Goal: Information Seeking & Learning: Learn about a topic

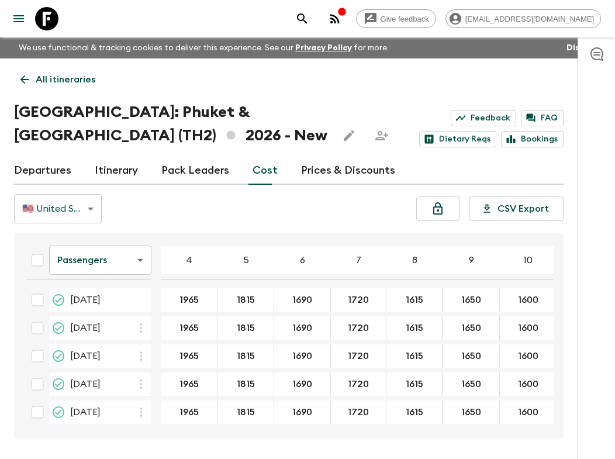
scroll to position [703, 0]
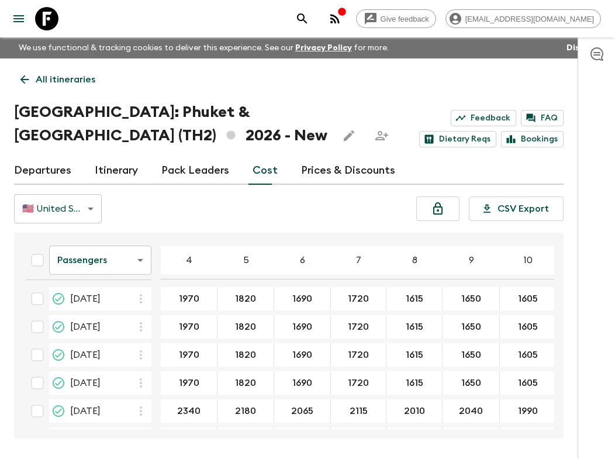
click at [18, 78] on link "All itineraries" at bounding box center [58, 79] width 88 height 23
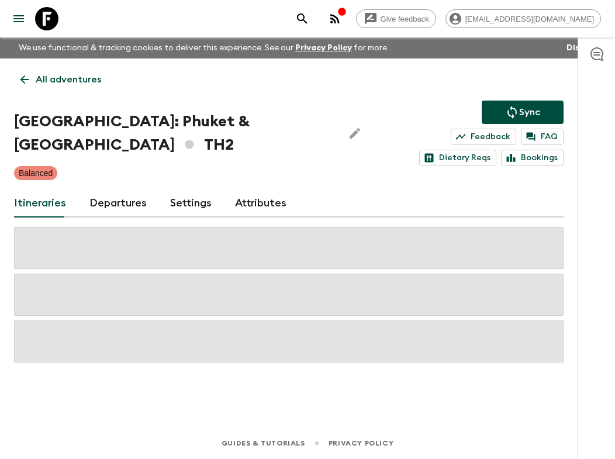
click at [29, 70] on link "All adventures" at bounding box center [61, 79] width 94 height 23
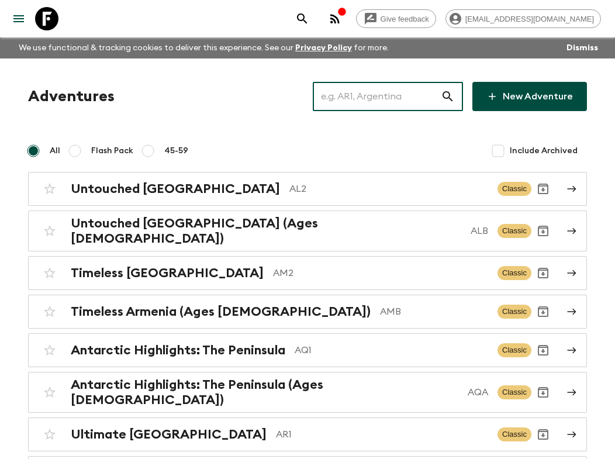
click at [435, 94] on input "text" at bounding box center [377, 96] width 128 height 33
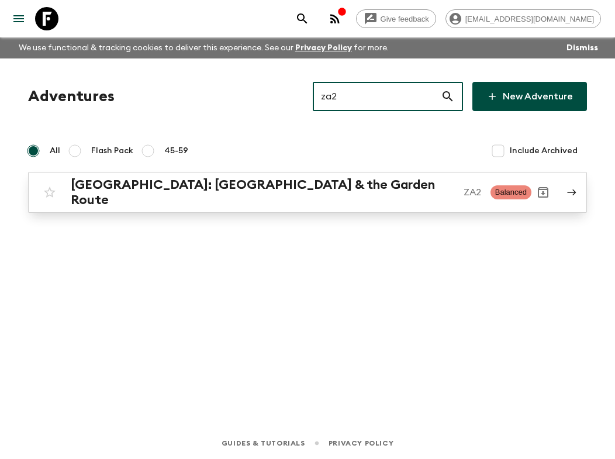
type input "za2"
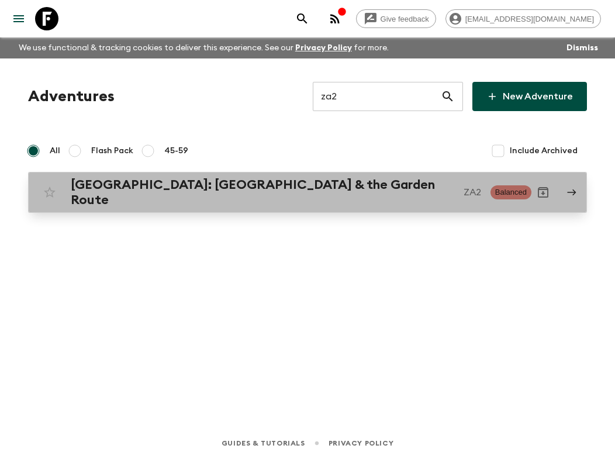
click at [429, 178] on div "[GEOGRAPHIC_DATA]: [GEOGRAPHIC_DATA] & the Garden Route ZA2 Balanced" at bounding box center [285, 192] width 494 height 30
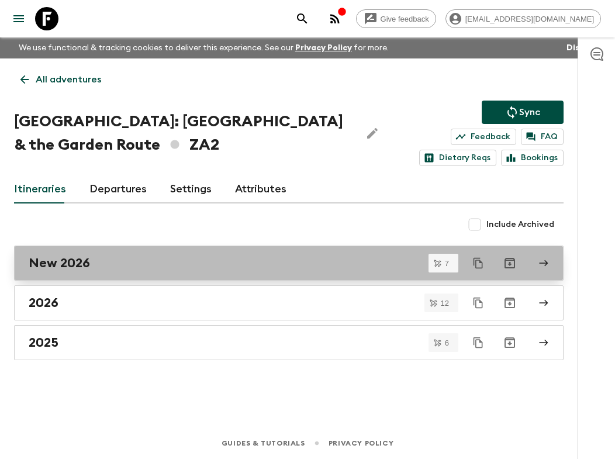
click at [95, 261] on div "New 2026" at bounding box center [278, 263] width 498 height 15
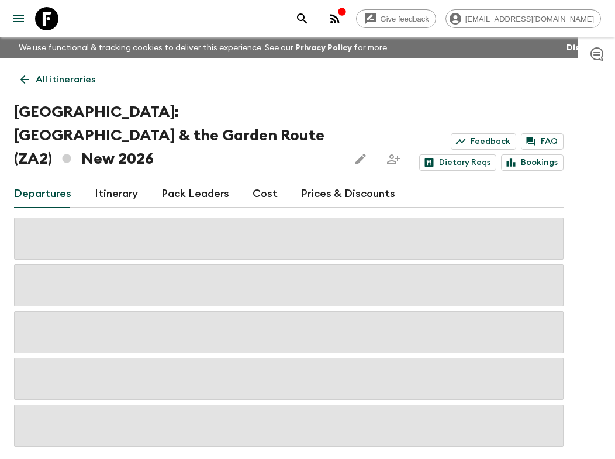
click at [254, 180] on link "Cost" at bounding box center [265, 194] width 25 height 28
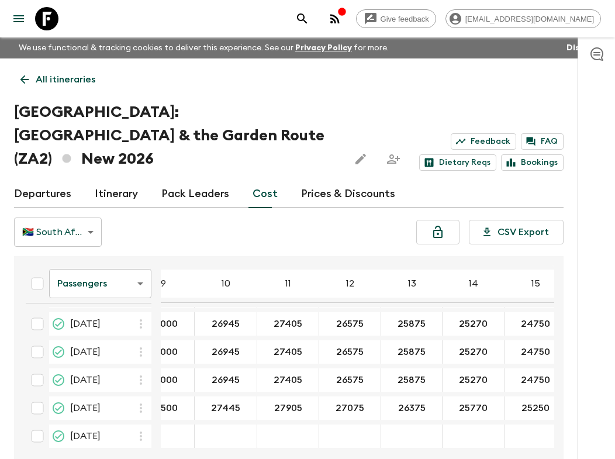
scroll to position [59, 481]
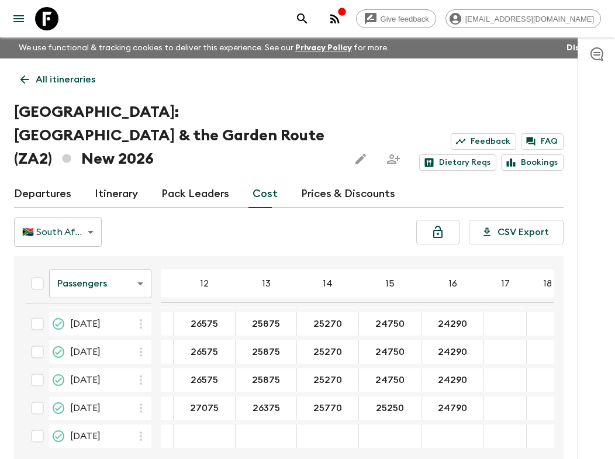
click at [98, 262] on body "Give feedback [EMAIL_ADDRESS][DOMAIN_NAME] We use functional & tracking cookies…" at bounding box center [307, 263] width 615 height 526
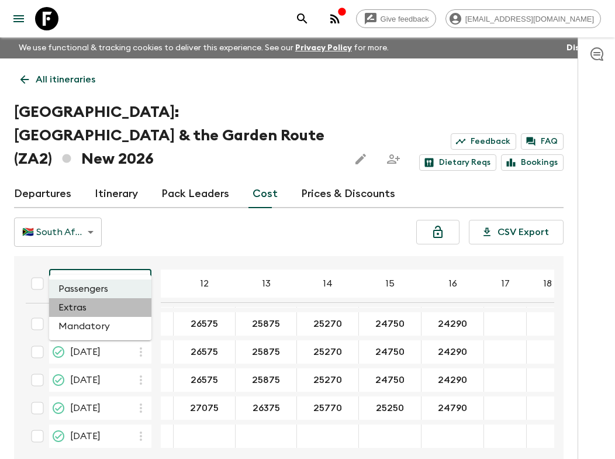
click at [89, 311] on li "Extras" at bounding box center [100, 307] width 102 height 19
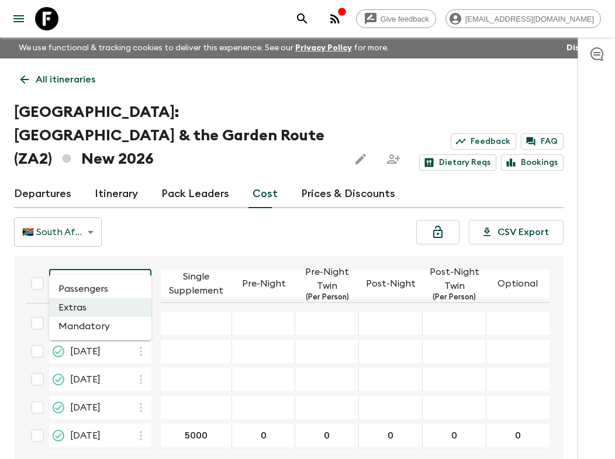
click at [129, 266] on body "Give feedback [EMAIL_ADDRESS][DOMAIN_NAME] We use functional & tracking cookies…" at bounding box center [307, 263] width 615 height 526
click at [129, 266] on div at bounding box center [307, 229] width 615 height 459
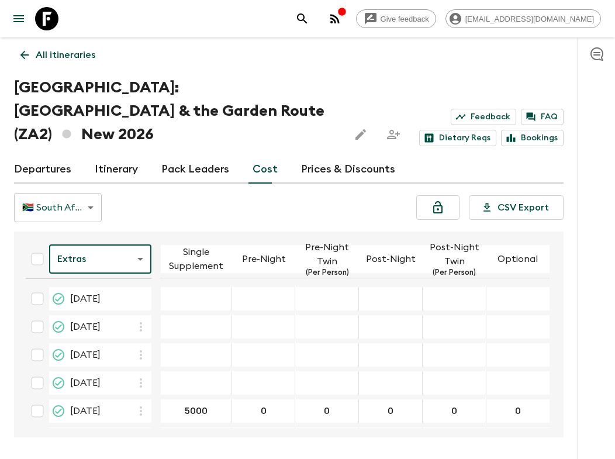
scroll to position [56, 0]
click at [128, 246] on body "Give feedback [EMAIL_ADDRESS][DOMAIN_NAME] We use functional & tracking cookies…" at bounding box center [307, 238] width 615 height 526
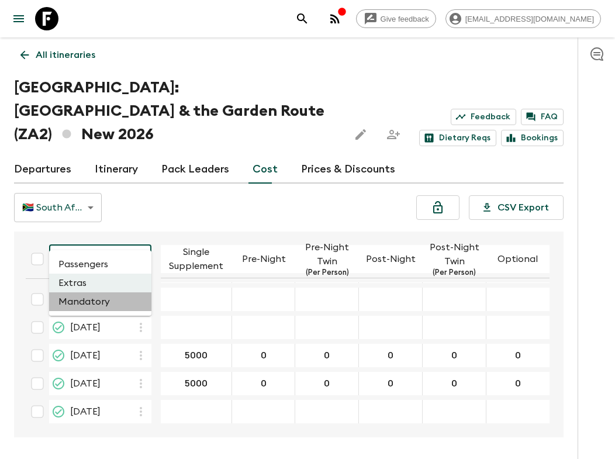
click at [93, 308] on li "Mandatory" at bounding box center [100, 301] width 102 height 19
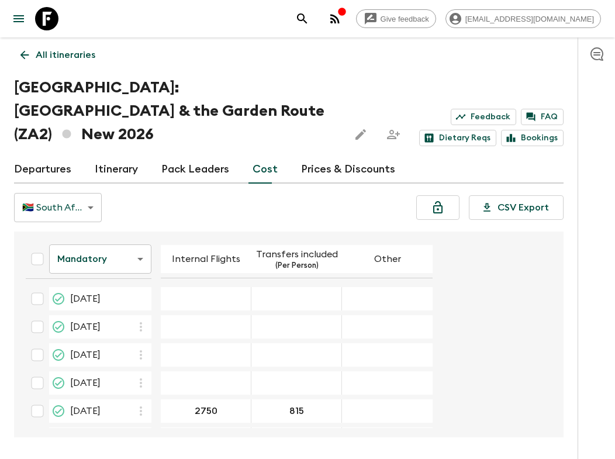
scroll to position [56, 0]
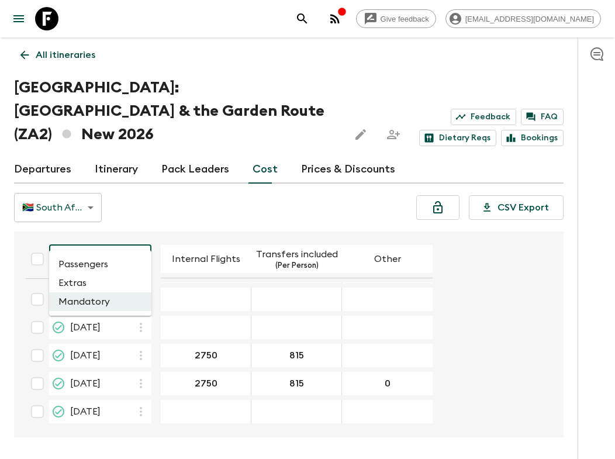
click at [108, 232] on body "Give feedback [EMAIL_ADDRESS][DOMAIN_NAME] We use functional & tracking cookies…" at bounding box center [307, 238] width 615 height 526
click at [98, 266] on li "Passengers" at bounding box center [100, 264] width 102 height 19
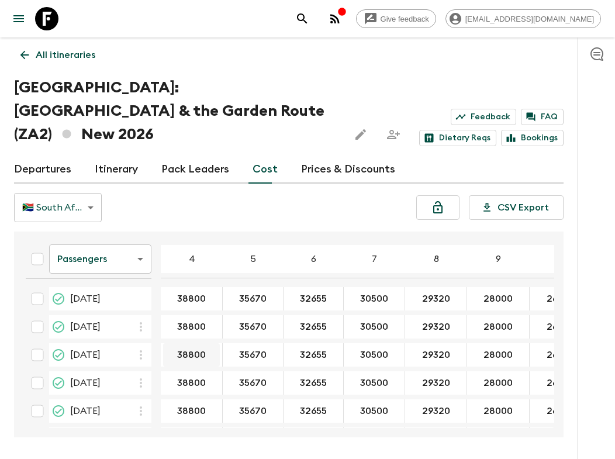
scroll to position [60, 0]
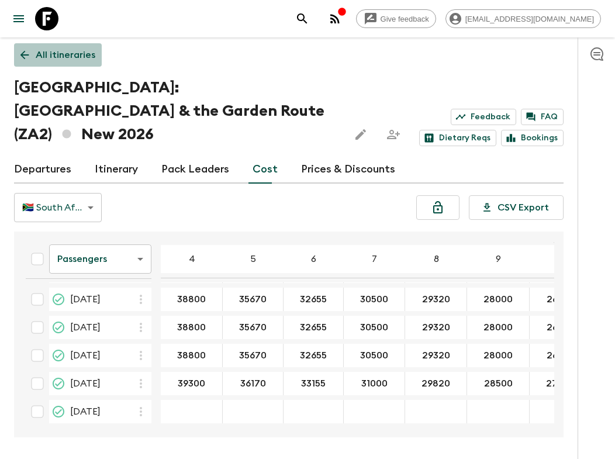
click at [34, 53] on link "All itineraries" at bounding box center [58, 54] width 88 height 23
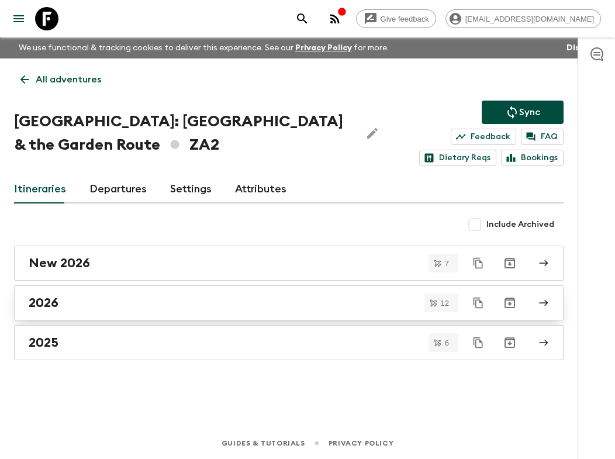
click at [100, 299] on div "2026" at bounding box center [278, 302] width 498 height 15
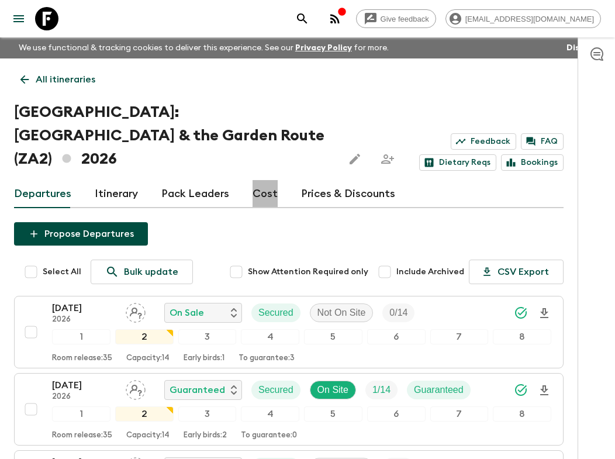
click at [264, 180] on link "Cost" at bounding box center [265, 194] width 25 height 28
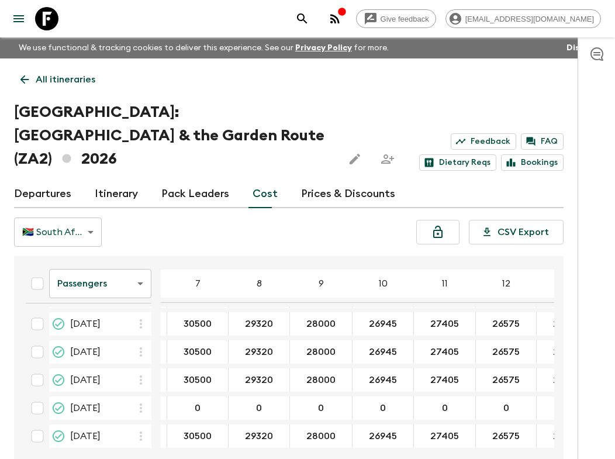
scroll to position [201, 9]
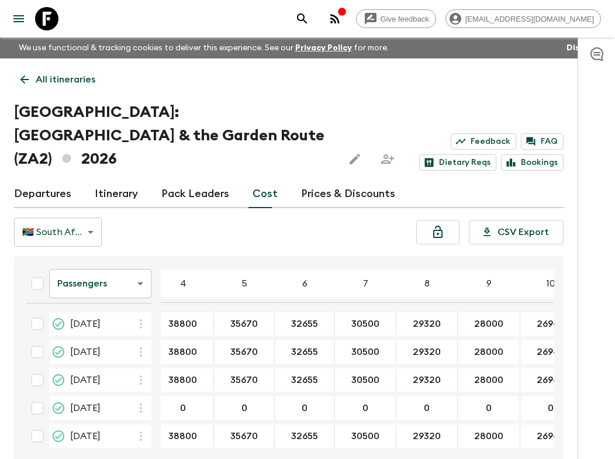
click at [104, 264] on body "Give feedback [EMAIL_ADDRESS][DOMAIN_NAME] We use functional & tracking cookies…" at bounding box center [307, 263] width 615 height 526
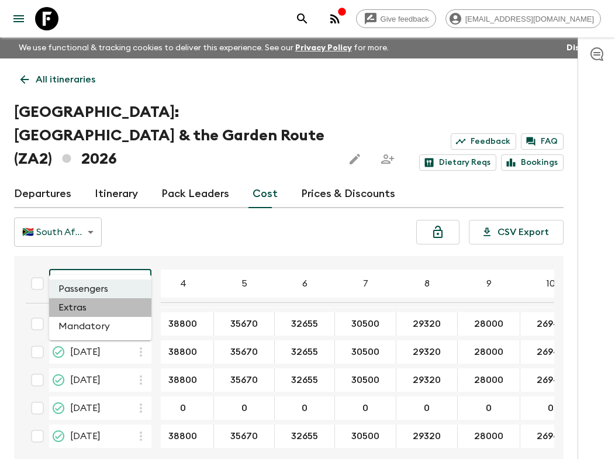
click at [89, 312] on li "Extras" at bounding box center [100, 307] width 102 height 19
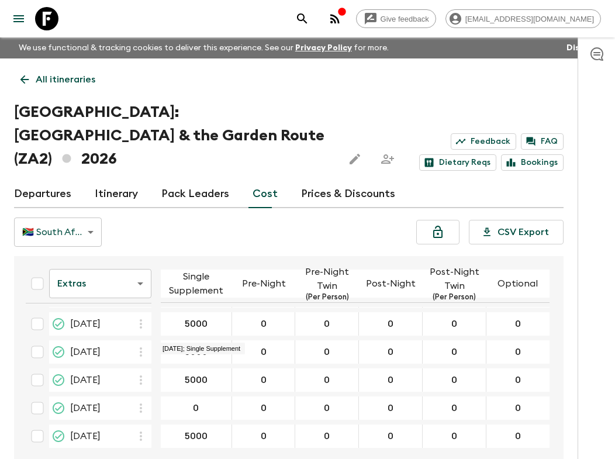
scroll to position [42, 0]
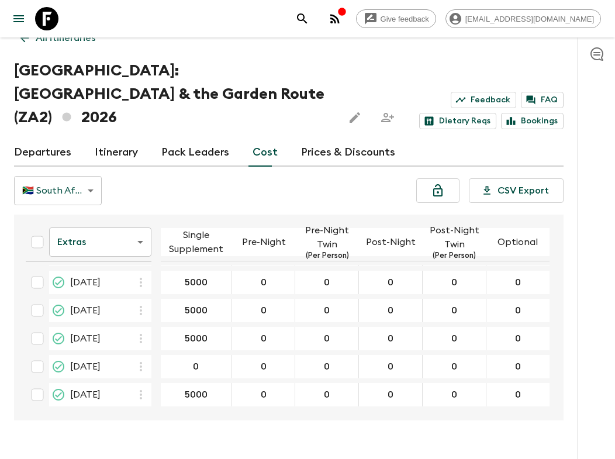
click at [119, 218] on body "Give feedback [EMAIL_ADDRESS][DOMAIN_NAME] We use functional & tracking cookies…" at bounding box center [307, 221] width 615 height 526
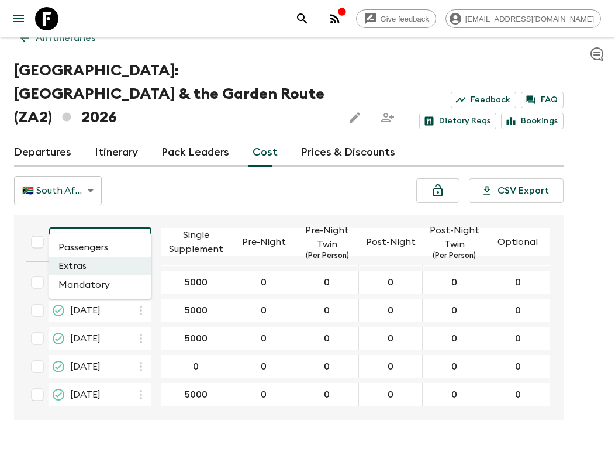
click at [96, 282] on li "Mandatory" at bounding box center [100, 284] width 102 height 19
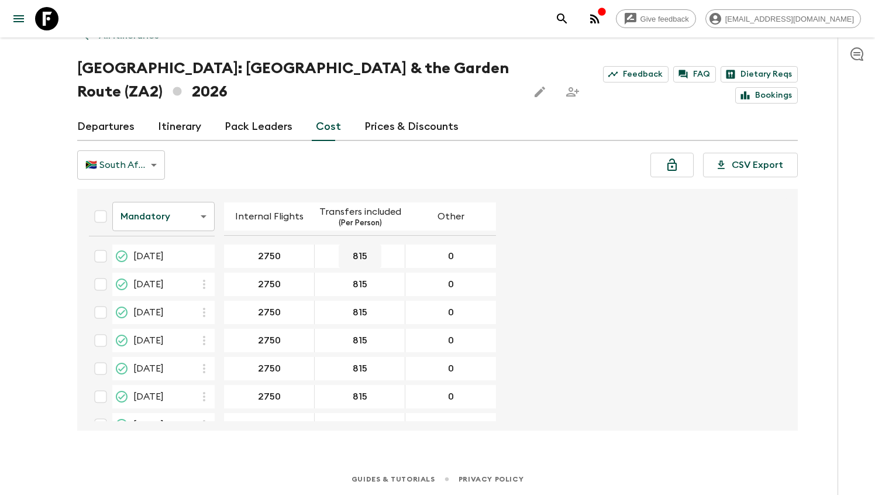
scroll to position [160, 0]
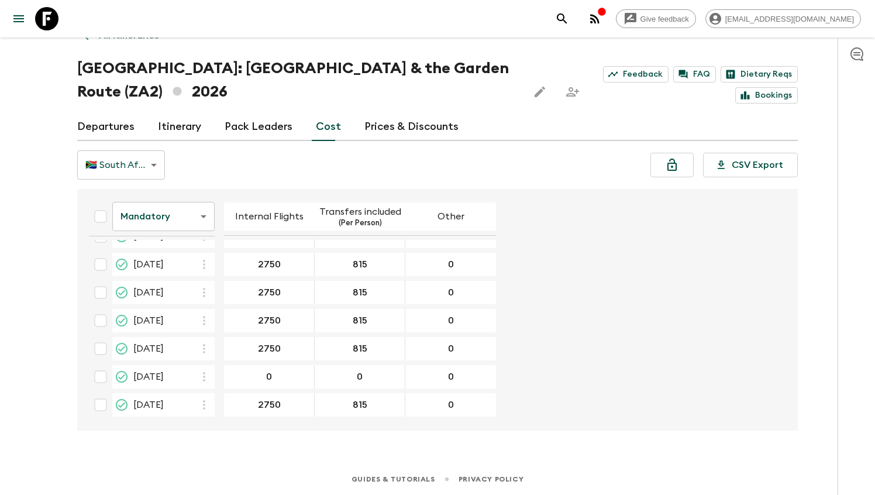
click at [190, 232] on body "Give feedback [EMAIL_ADDRESS][DOMAIN_NAME] We use functional & tracking cookies…" at bounding box center [437, 225] width 875 height 539
click at [171, 264] on li "Extras" at bounding box center [163, 263] width 102 height 19
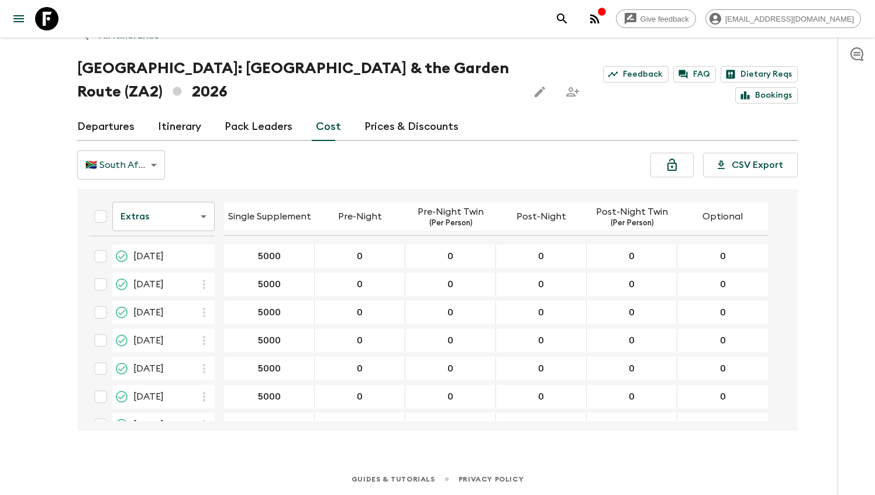
scroll to position [160, 0]
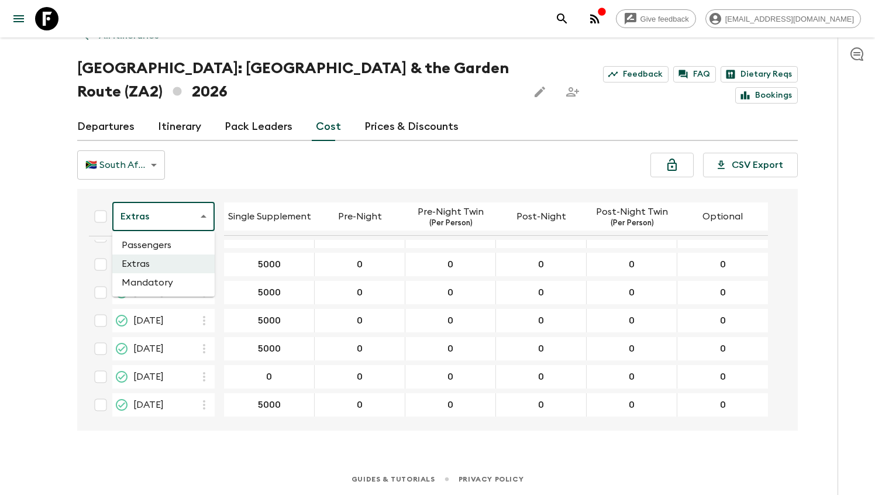
click at [193, 216] on body "Give feedback [EMAIL_ADDRESS][DOMAIN_NAME] We use functional & tracking cookies…" at bounding box center [437, 225] width 875 height 539
click at [169, 280] on li "Mandatory" at bounding box center [163, 282] width 102 height 19
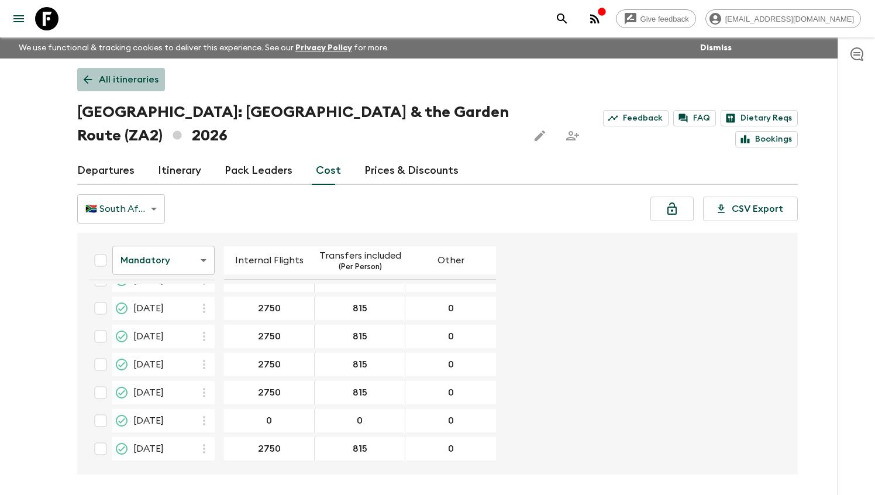
click at [88, 76] on icon at bounding box center [87, 79] width 13 height 13
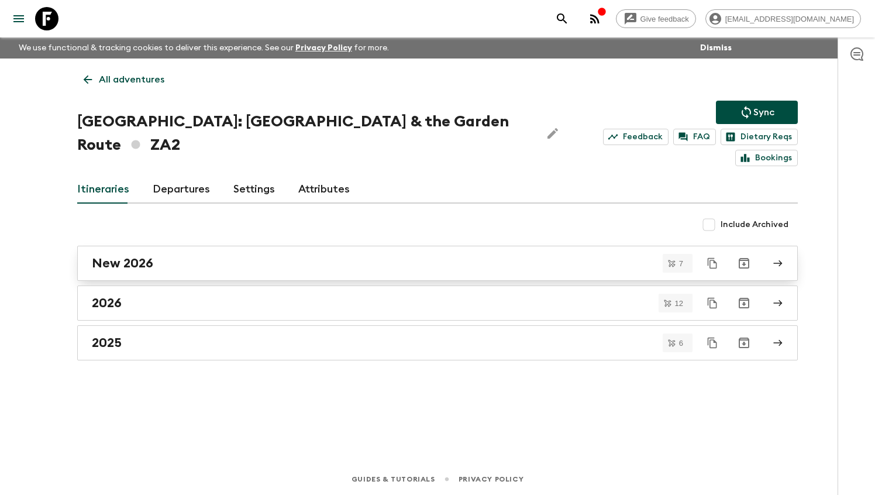
click at [150, 253] on link "New 2026" at bounding box center [437, 263] width 721 height 35
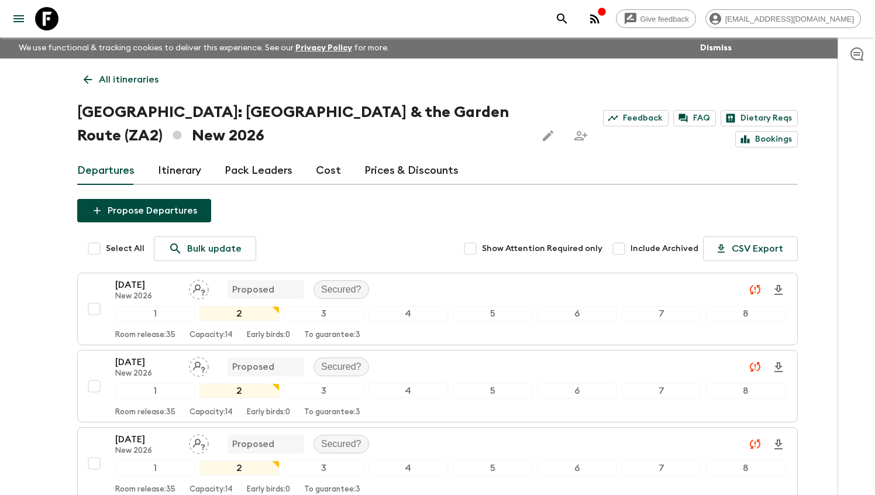
click at [326, 167] on link "Cost" at bounding box center [328, 171] width 25 height 28
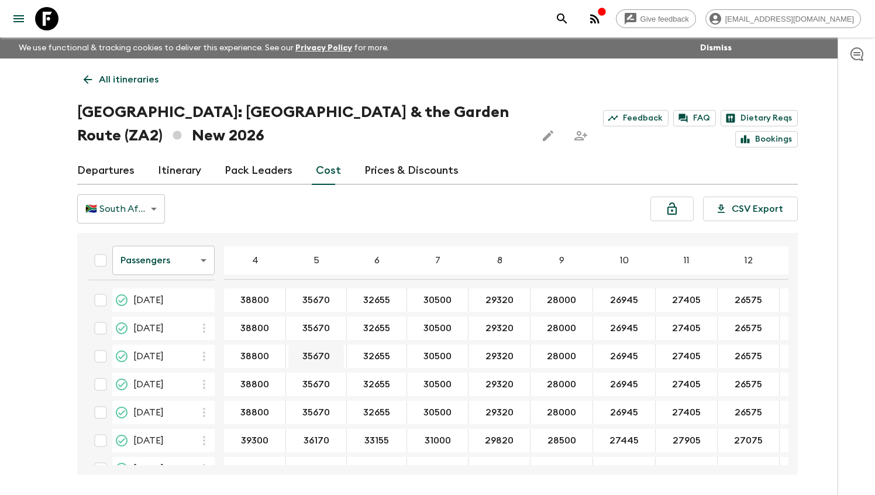
scroll to position [25, 0]
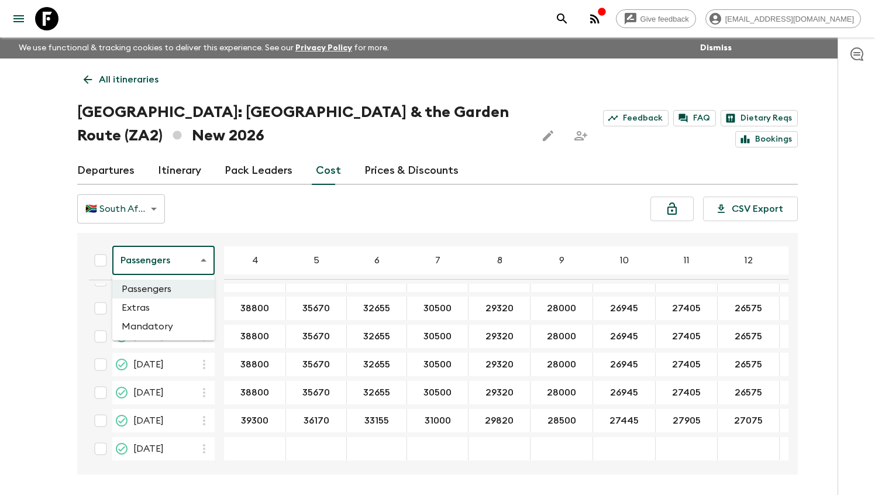
click at [187, 253] on body "Give feedback [EMAIL_ADDRESS][DOMAIN_NAME] We use functional & tracking cookies…" at bounding box center [437, 269] width 875 height 539
click at [157, 312] on li "Extras" at bounding box center [163, 307] width 102 height 19
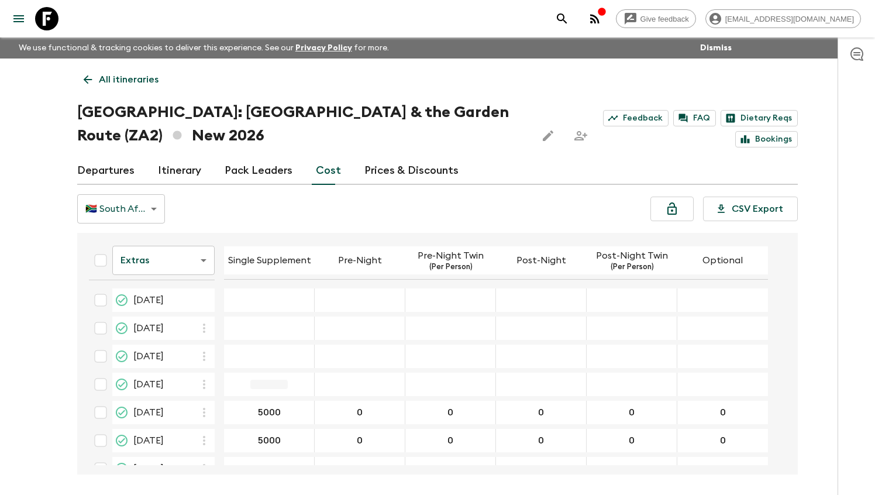
scroll to position [20, 0]
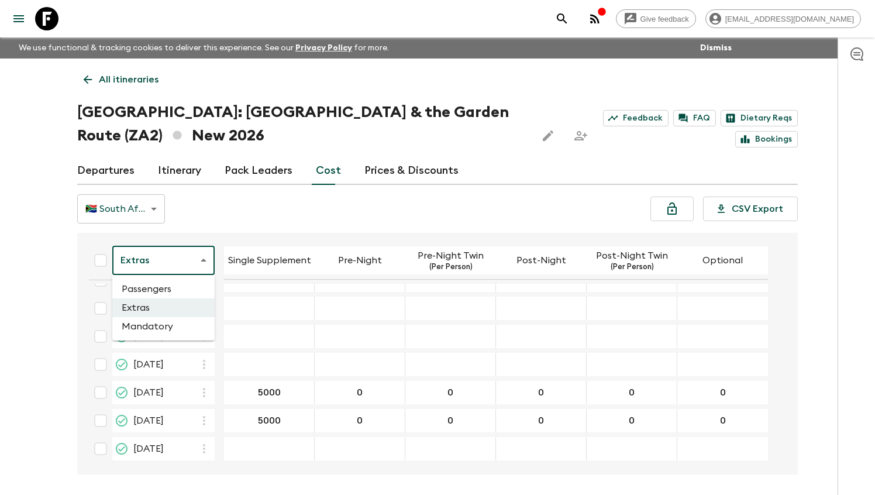
click at [187, 268] on body "Give feedback [EMAIL_ADDRESS][DOMAIN_NAME] We use functional & tracking cookies…" at bounding box center [437, 269] width 875 height 539
click at [168, 313] on li "Extras" at bounding box center [163, 307] width 102 height 19
click at [173, 257] on body "Give feedback [EMAIL_ADDRESS][DOMAIN_NAME] We use functional & tracking cookies…" at bounding box center [437, 269] width 875 height 539
click at [157, 333] on li "Mandatory" at bounding box center [163, 326] width 102 height 19
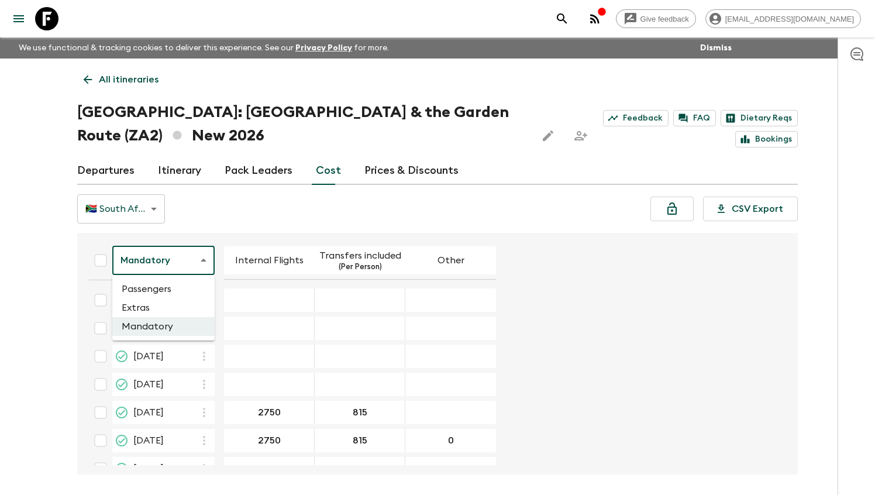
click at [189, 273] on body "Give feedback [EMAIL_ADDRESS][DOMAIN_NAME] We use functional & tracking cookies…" at bounding box center [437, 269] width 875 height 539
click at [168, 297] on li "Passengers" at bounding box center [163, 289] width 102 height 19
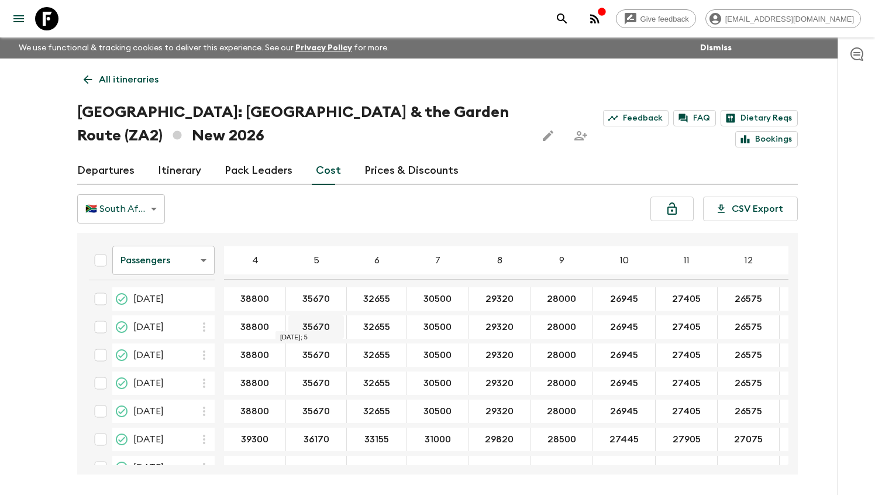
scroll to position [1, 2]
